Goal: Information Seeking & Learning: Learn about a topic

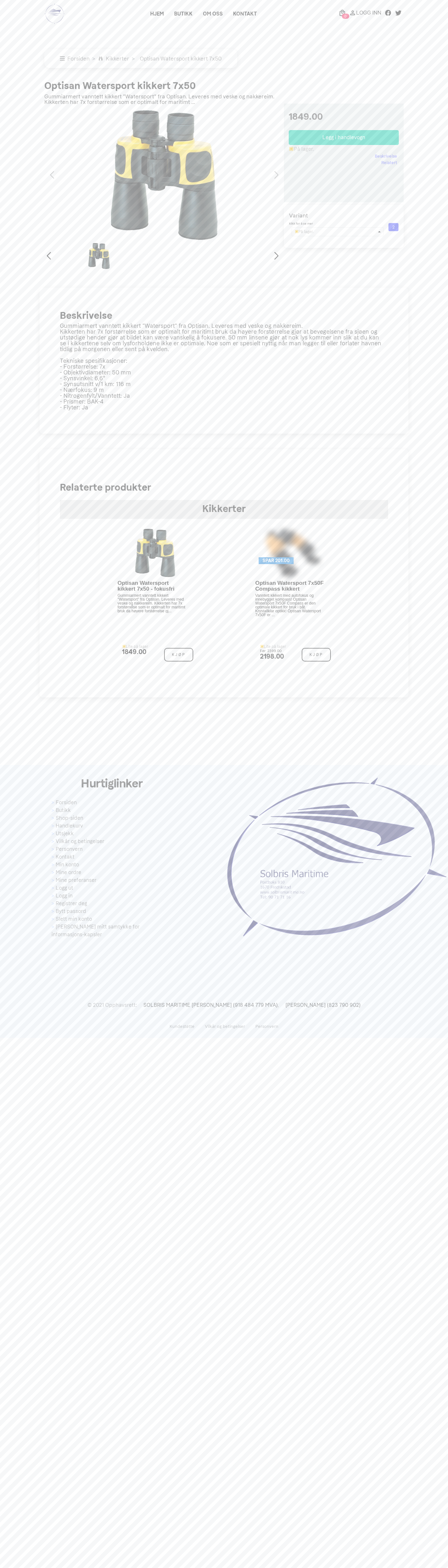
click at [228, 20] on link "Kontakt" at bounding box center [245, 13] width 34 height 12
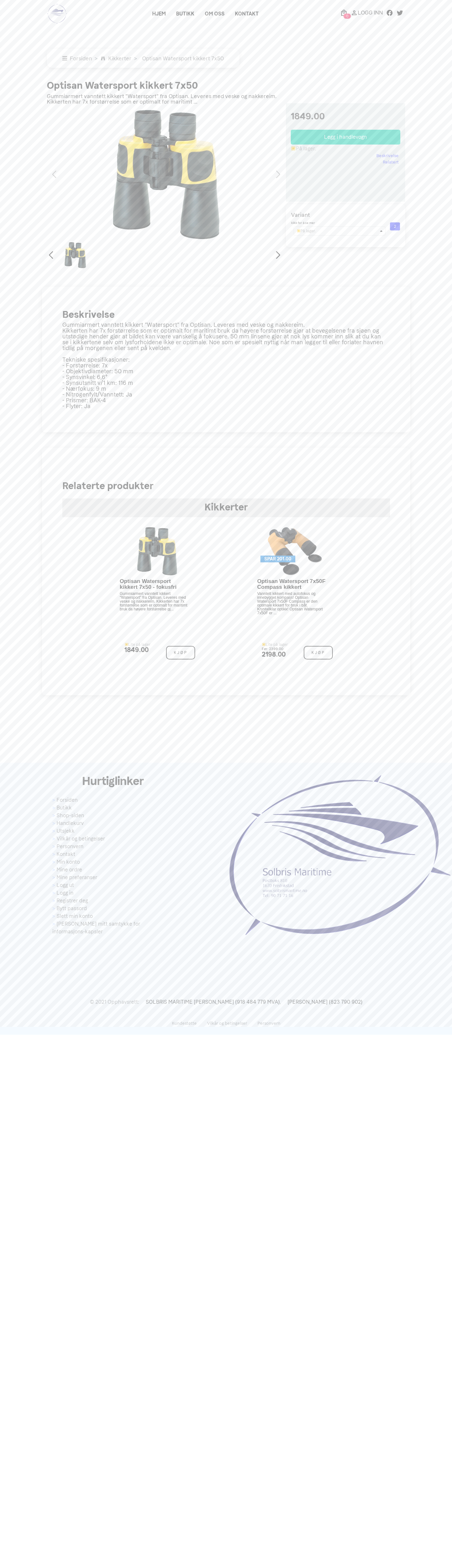
click at [342, 27] on nav "Hjem Butikk Om oss Kontakt 0 Logg Inn × Hjem Butikk Om oss" at bounding box center [226, 15] width 452 height 30
click at [426, 426] on main "× Forsiden Kikkerter Optisan Watersport kikkert 7x50 Optisan Watersport kikkert…" at bounding box center [226, 360] width 452 height 670
click at [426, 1035] on html at bounding box center [226, 517] width 452 height 1035
click at [27, 173] on main "× Forsiden Kikkerter Optisan Watersport kikkert 7x50 Optisan Watersport kikkert…" at bounding box center [226, 360] width 452 height 670
